Goal: Book appointment/travel/reservation

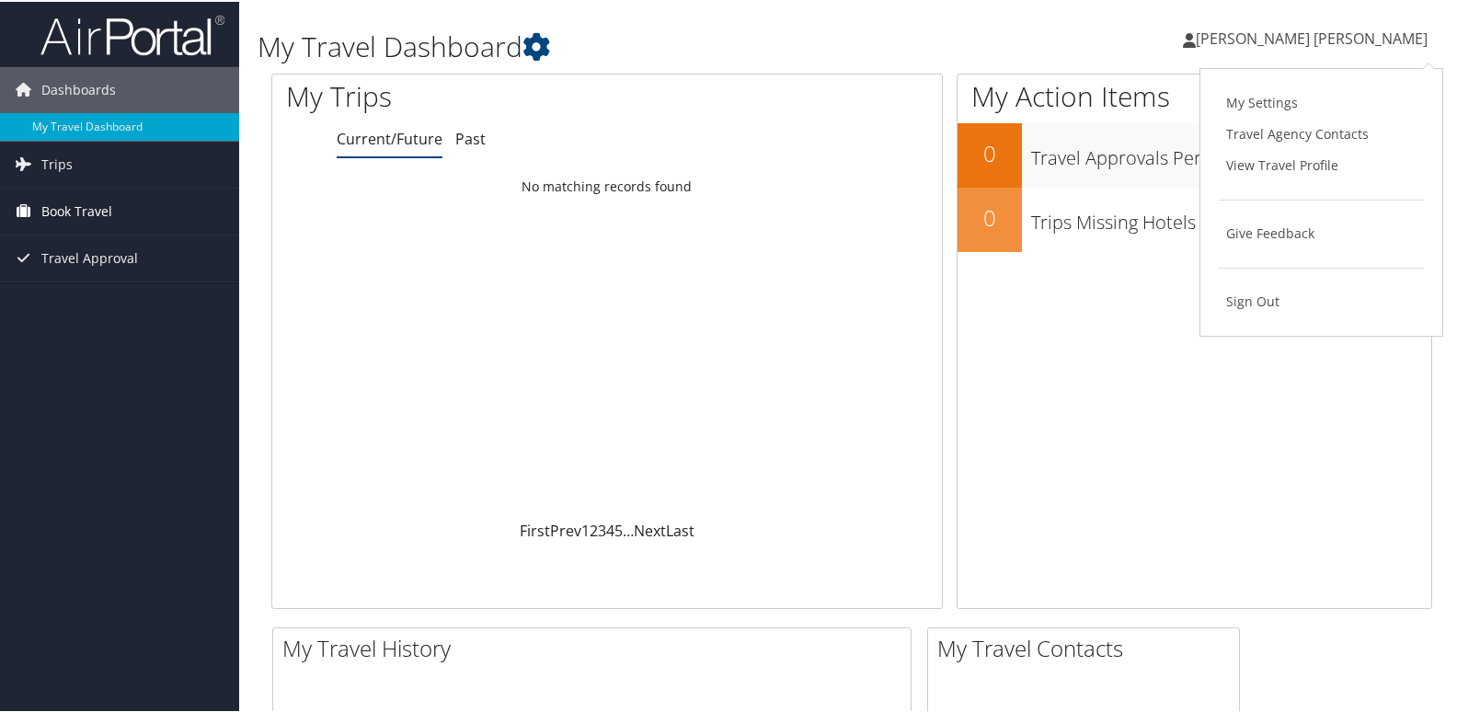
click at [92, 207] on span "Book Travel" at bounding box center [76, 210] width 71 height 46
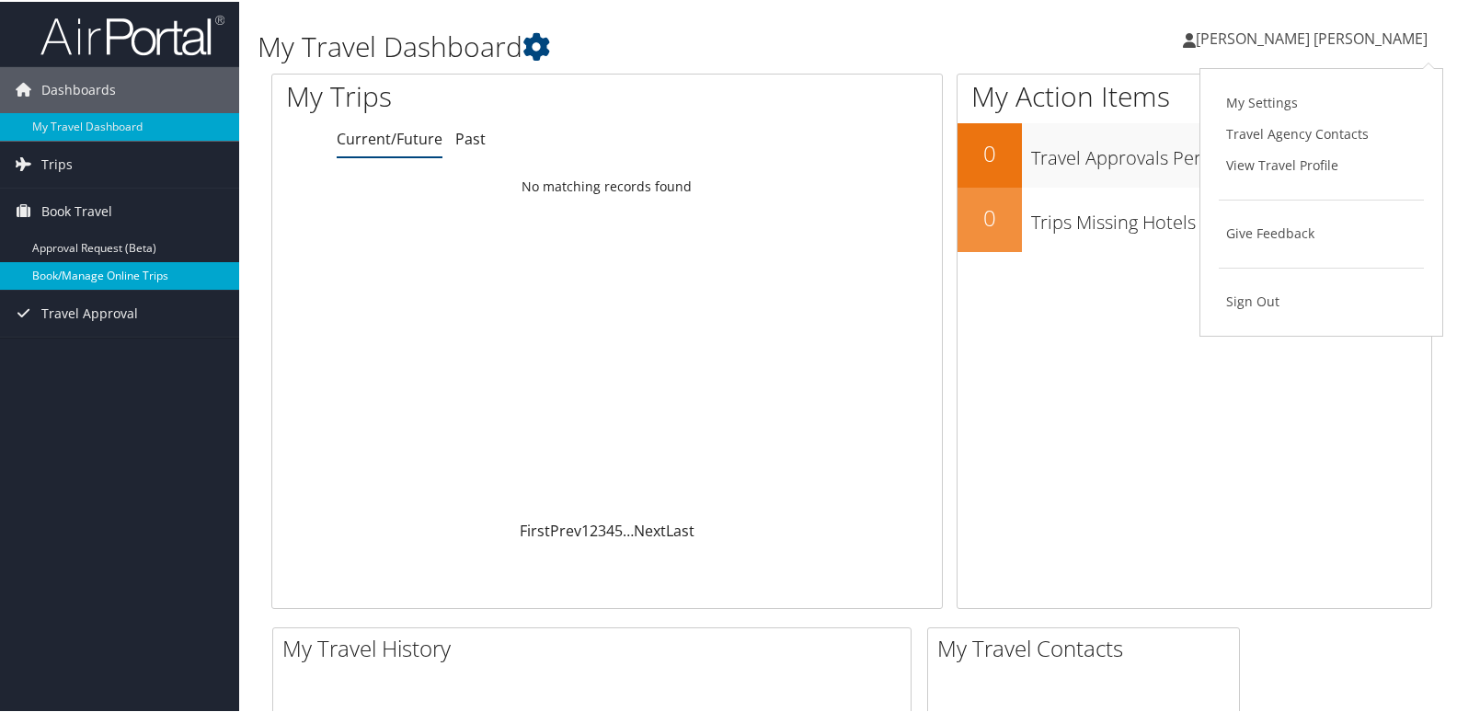
click at [106, 270] on link "Book/Manage Online Trips" at bounding box center [119, 274] width 239 height 28
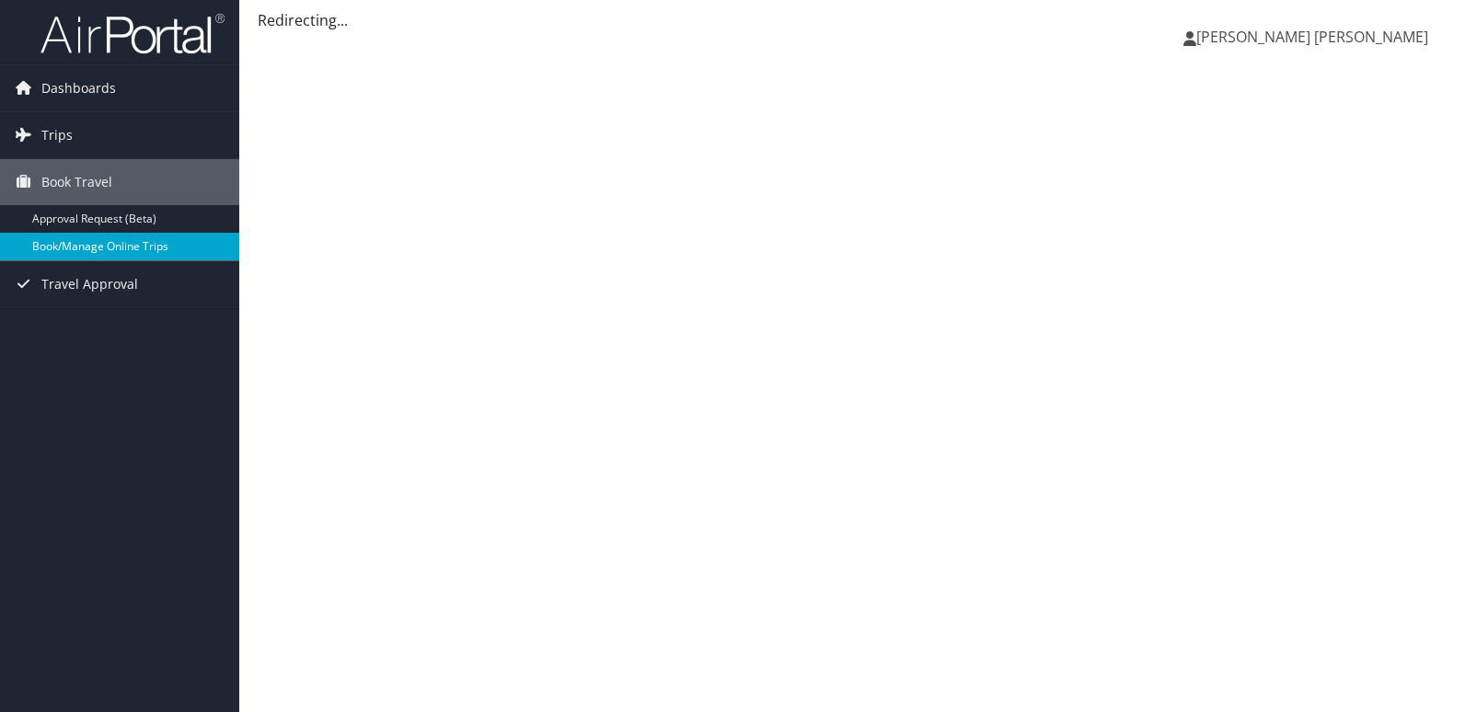
click at [108, 246] on link "Book/Manage Online Trips" at bounding box center [119, 247] width 239 height 28
